Goal: Information Seeking & Learning: Learn about a topic

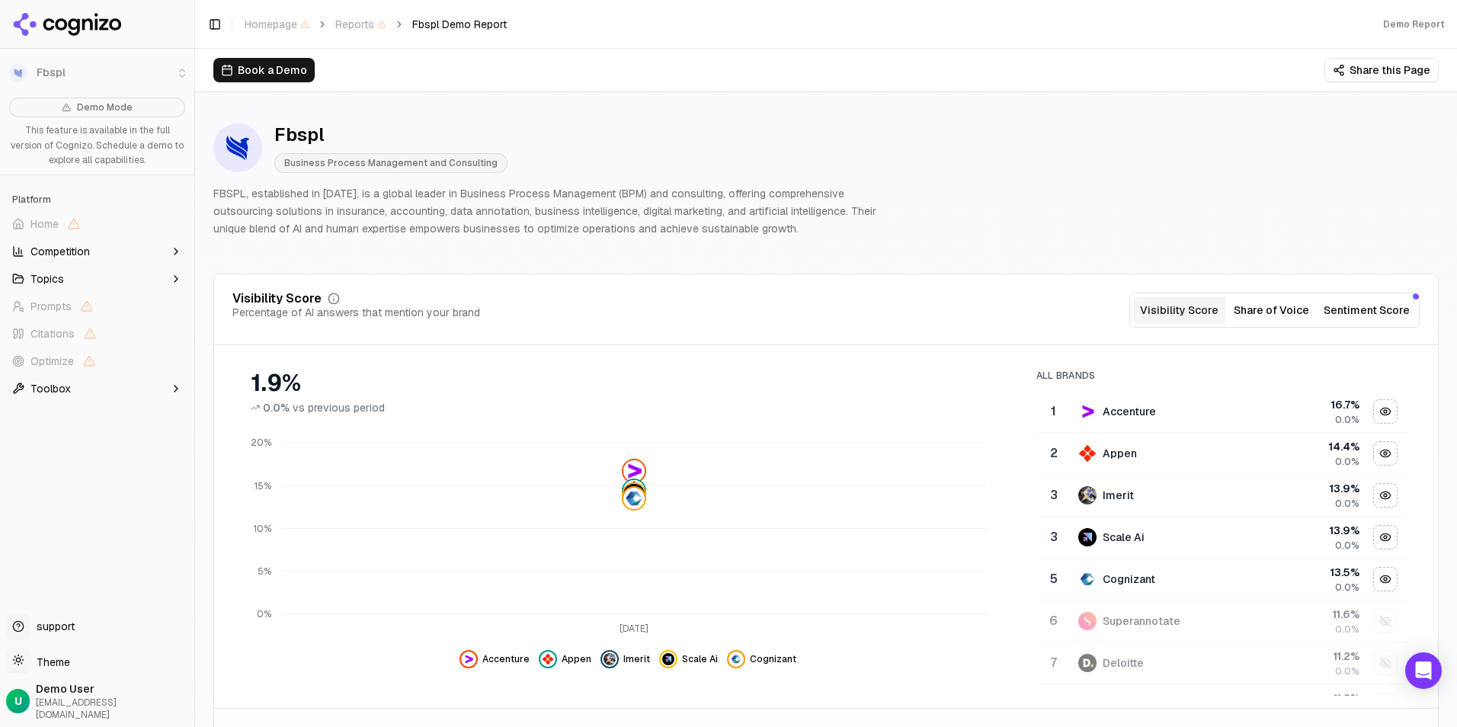
click at [256, 75] on button "Book a Demo" at bounding box center [263, 70] width 101 height 24
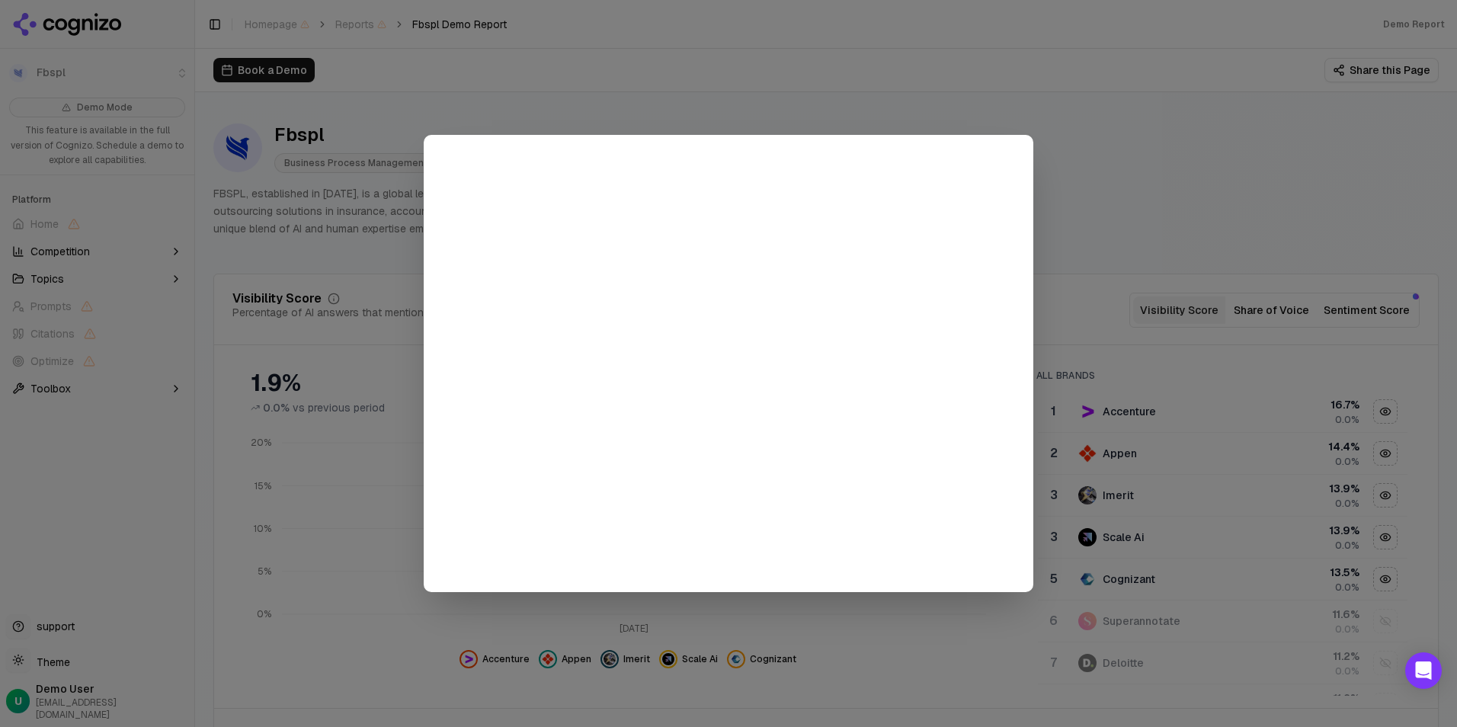
click at [671, 110] on div at bounding box center [728, 363] width 1457 height 727
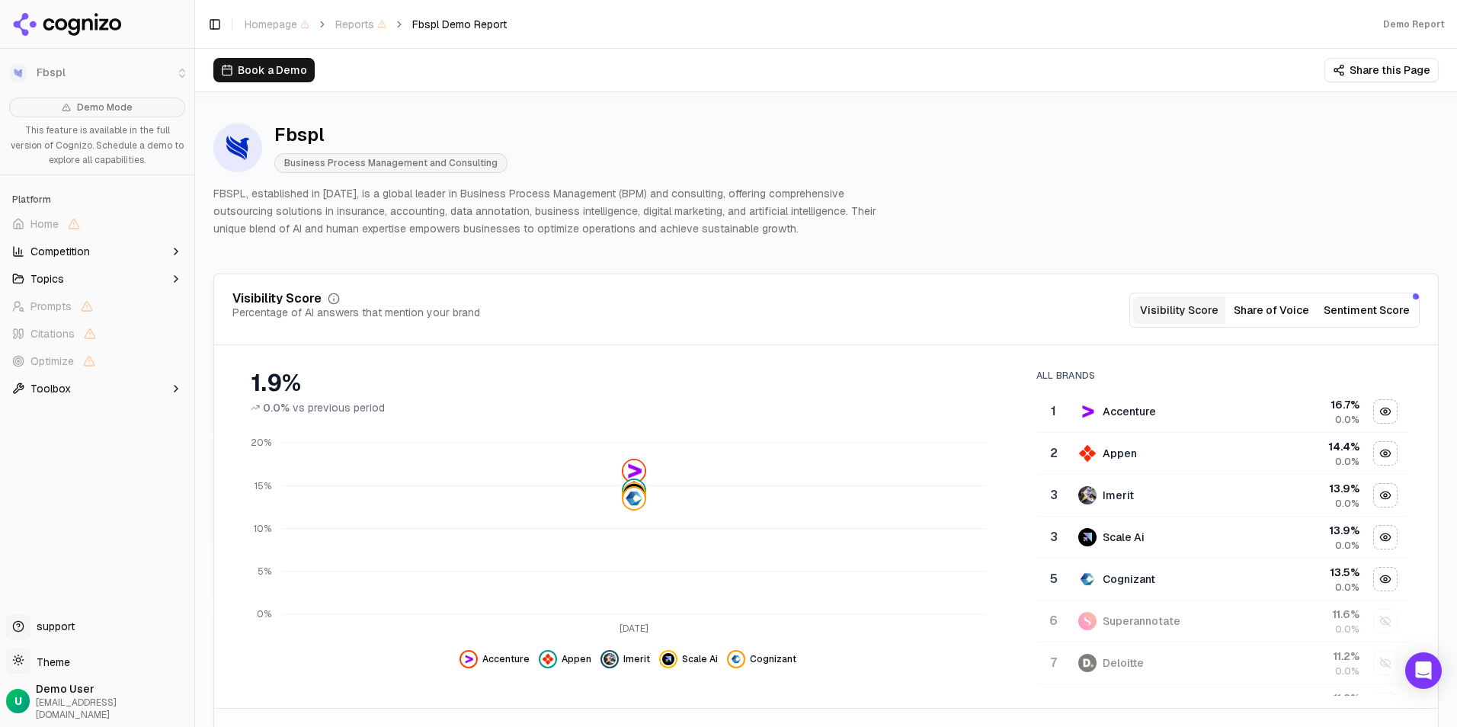
click at [242, 70] on button "Book a Demo" at bounding box center [263, 70] width 101 height 24
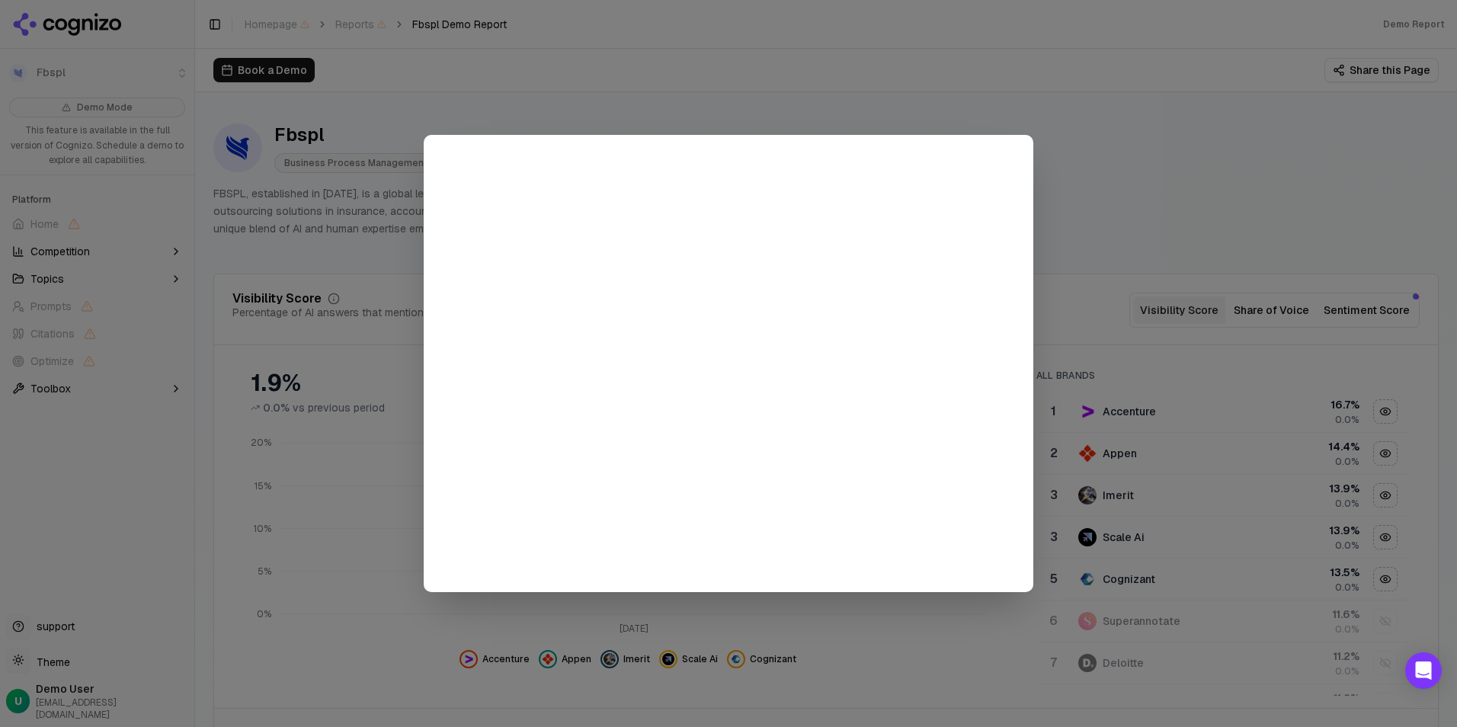
click at [126, 625] on div at bounding box center [728, 363] width 1457 height 727
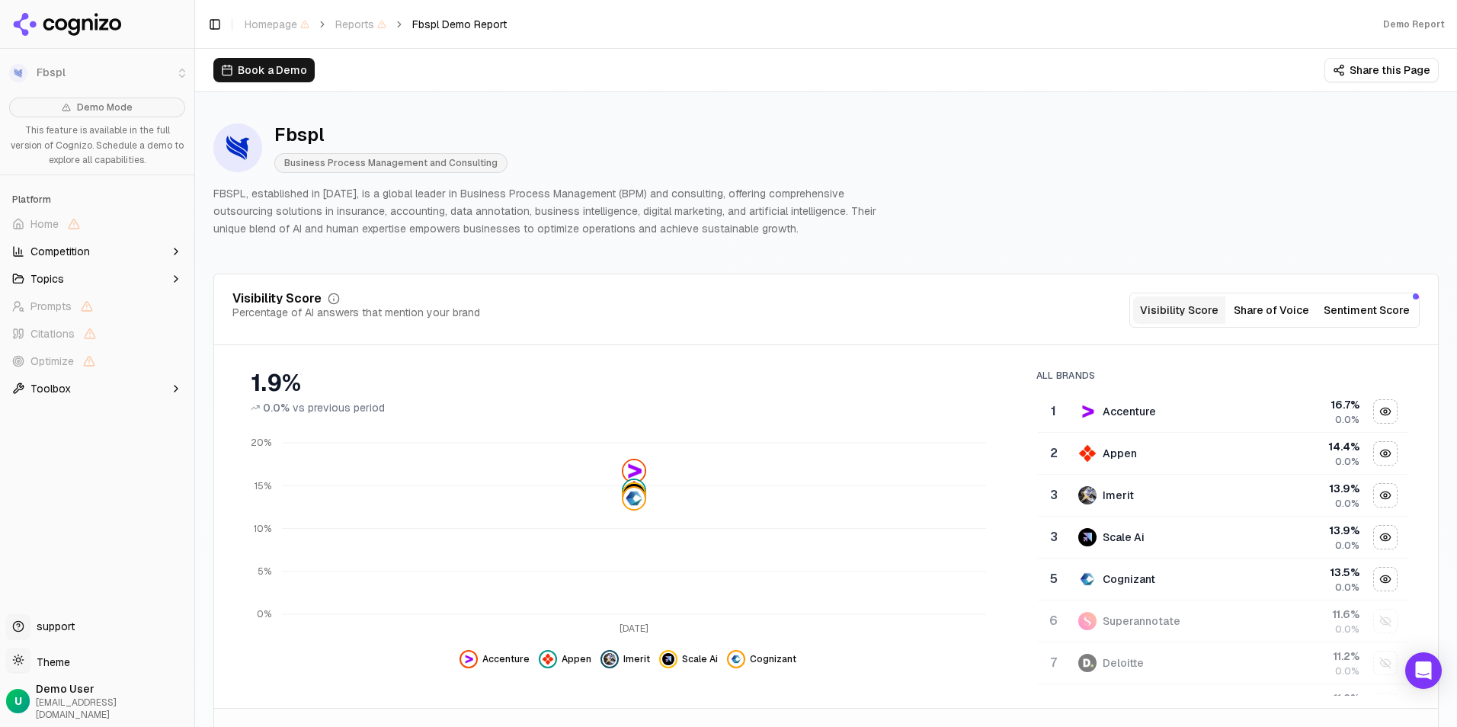
click at [77, 696] on span "Demo User" at bounding box center [112, 688] width 152 height 15
click at [55, 258] on span "Competition" at bounding box center [59, 251] width 59 height 15
click at [62, 21] on icon at bounding box center [61, 24] width 12 height 12
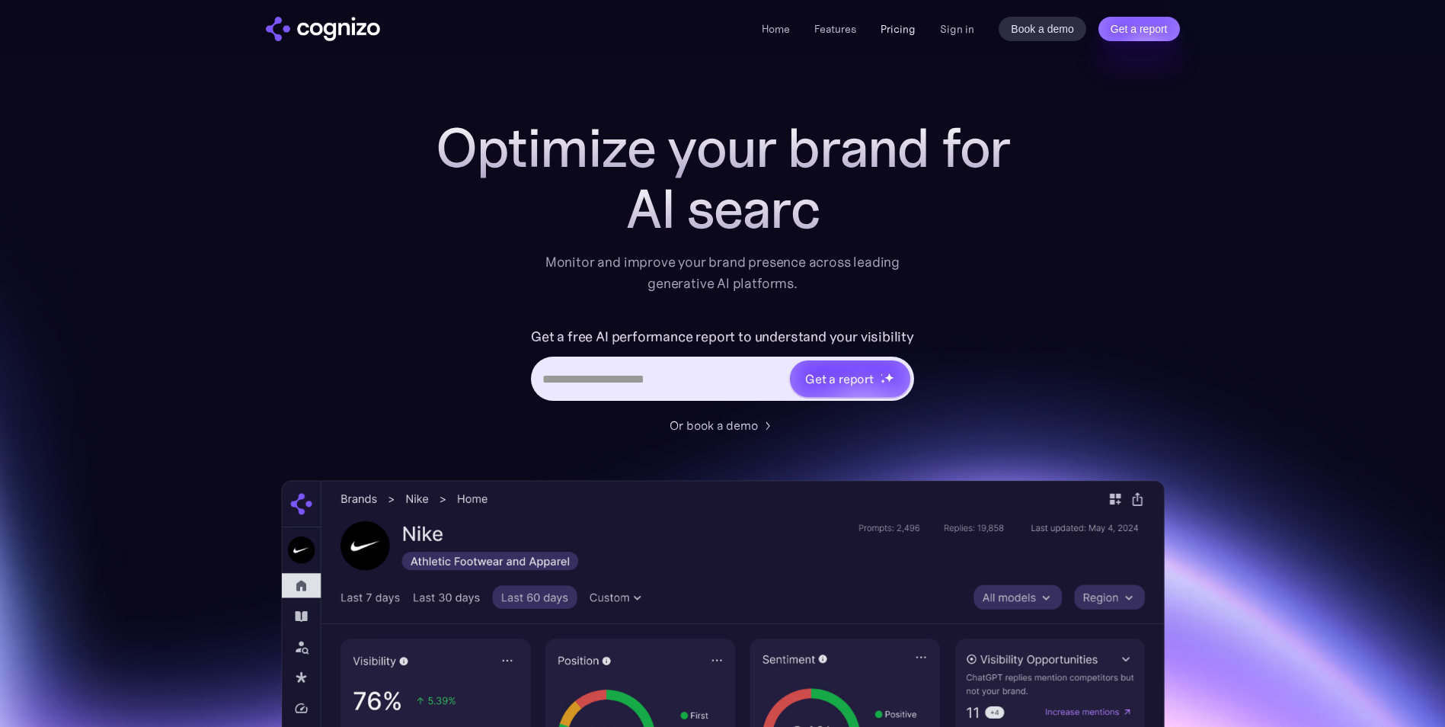
click at [901, 30] on link "Pricing" at bounding box center [898, 29] width 35 height 14
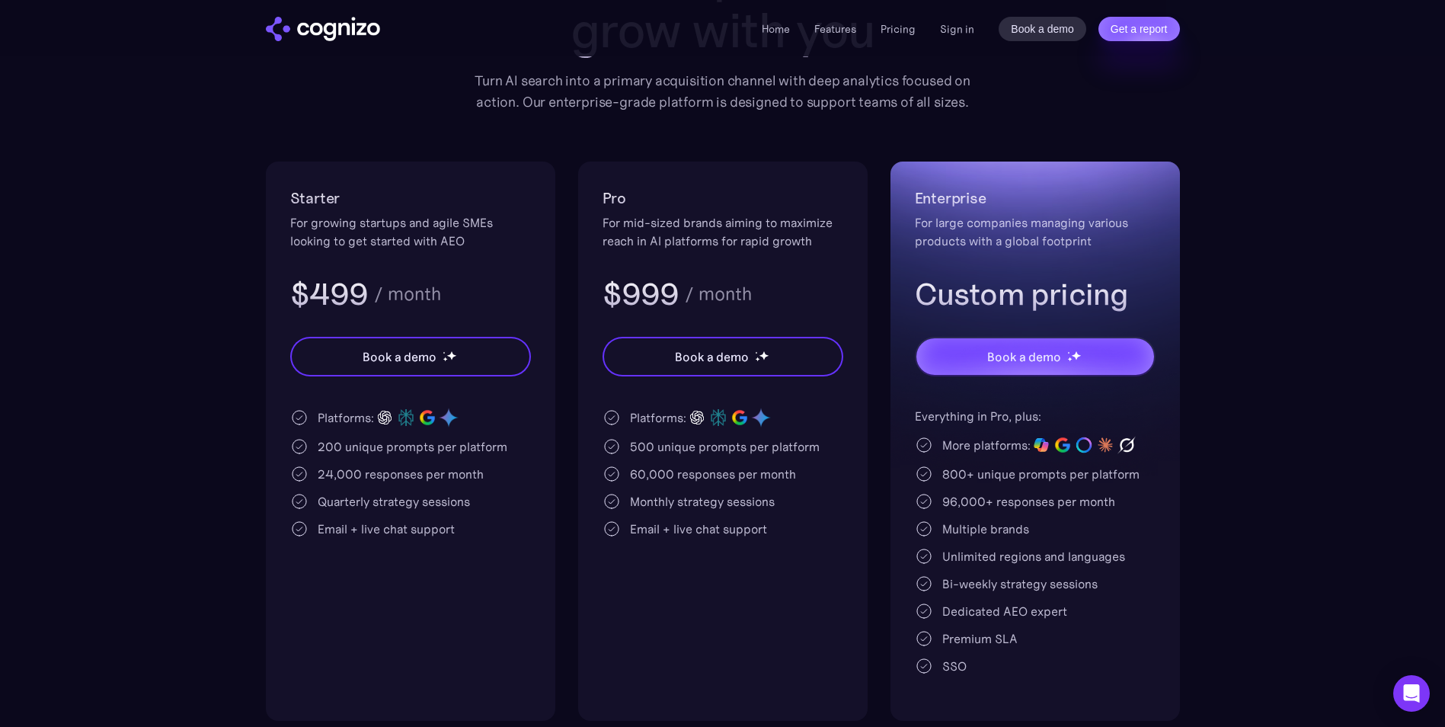
scroll to position [305, 0]
